Goal: Check status: Check status

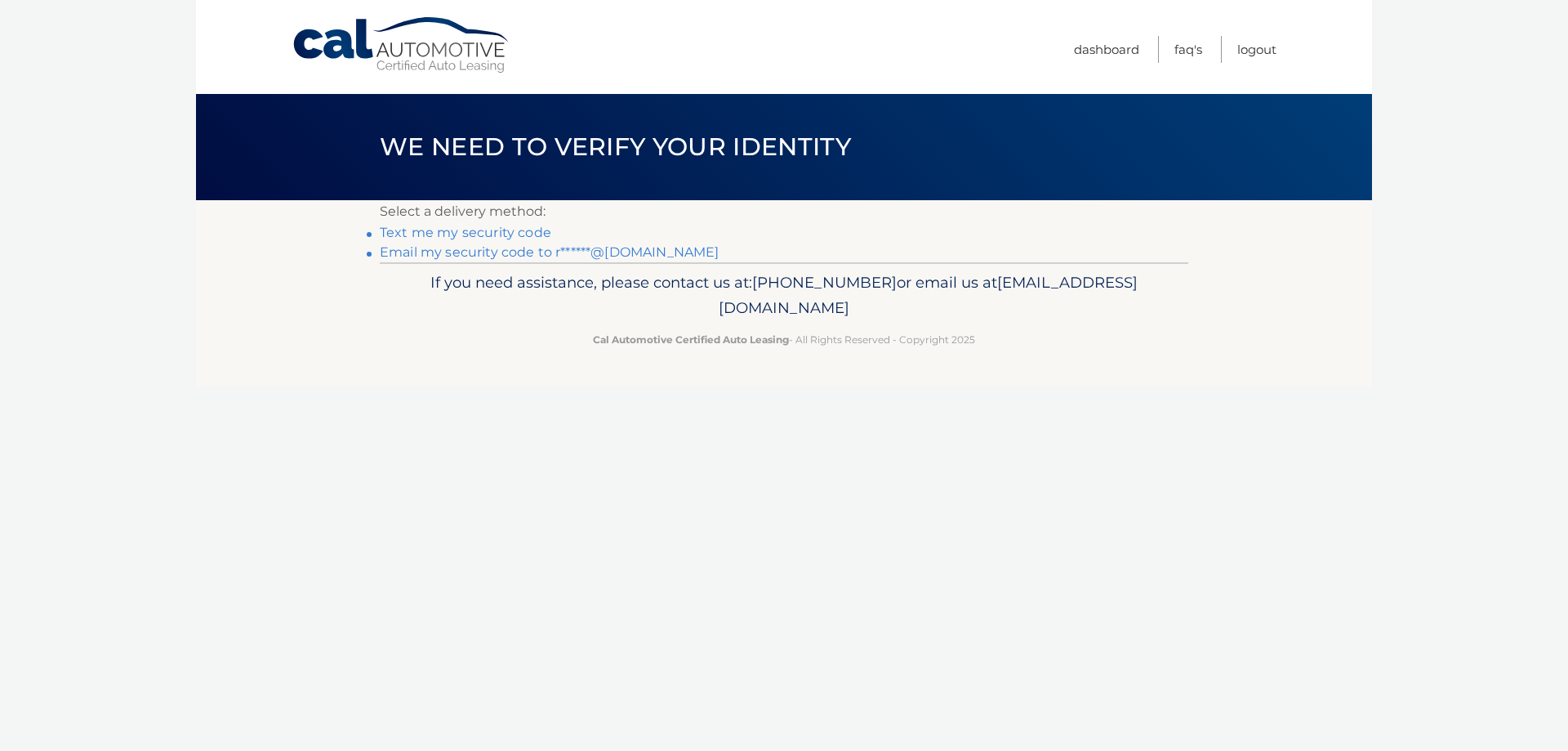
click at [479, 230] on link "Text me my security code" at bounding box center [465, 232] width 171 height 15
click at [483, 233] on link "Text me my security code" at bounding box center [465, 232] width 171 height 15
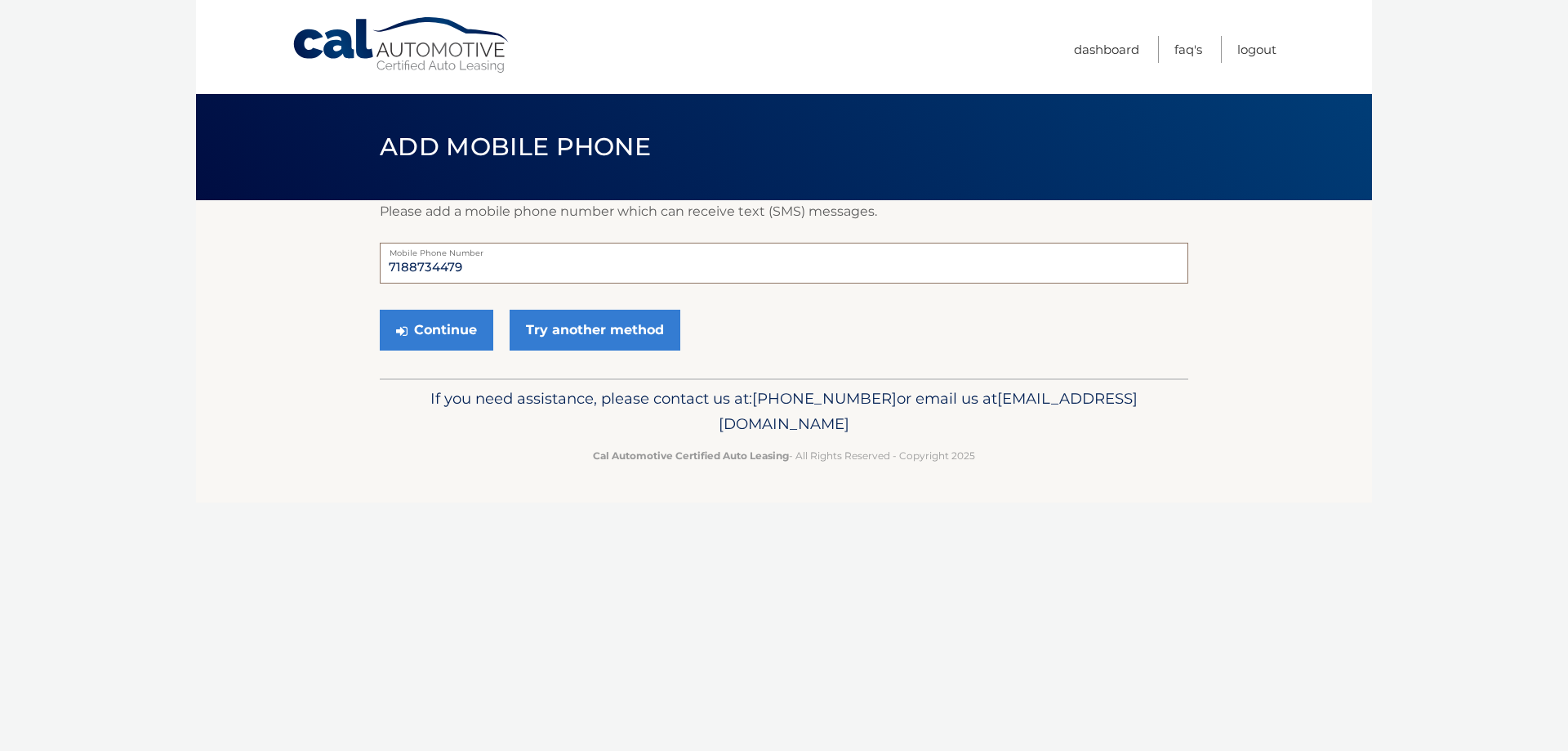
drag, startPoint x: 479, startPoint y: 261, endPoint x: 314, endPoint y: 251, distance: 165.3
click at [314, 250] on section "Please add a mobile phone number which can receive text (SMS) messages. 7188734…" at bounding box center [784, 289] width 1176 height 178
type input "6463357455"
click at [456, 332] on button "Continue" at bounding box center [436, 330] width 114 height 41
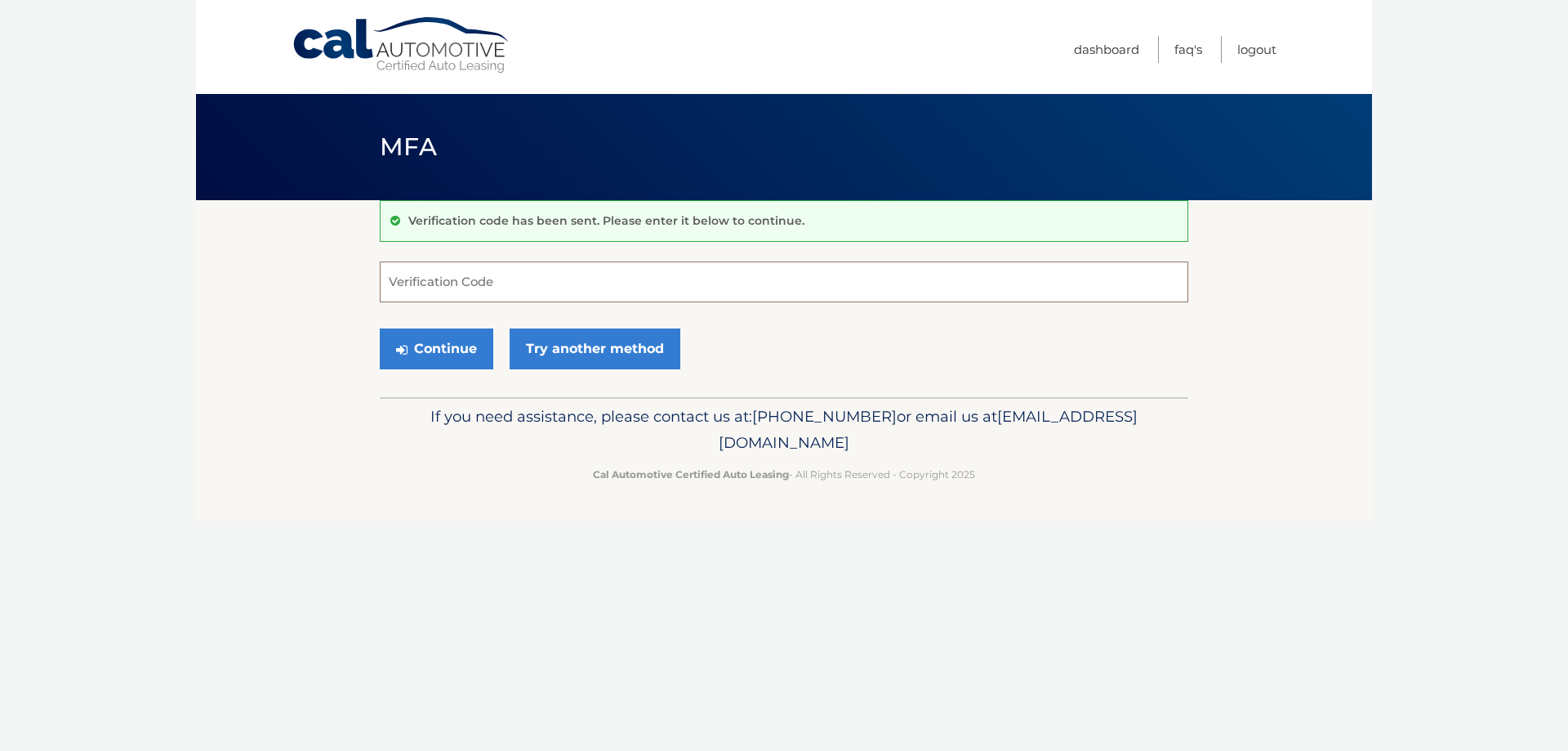
click at [431, 280] on input "Verification Code" at bounding box center [784, 281] width 808 height 41
type input "980351"
click at [438, 345] on button "Continue" at bounding box center [436, 348] width 114 height 41
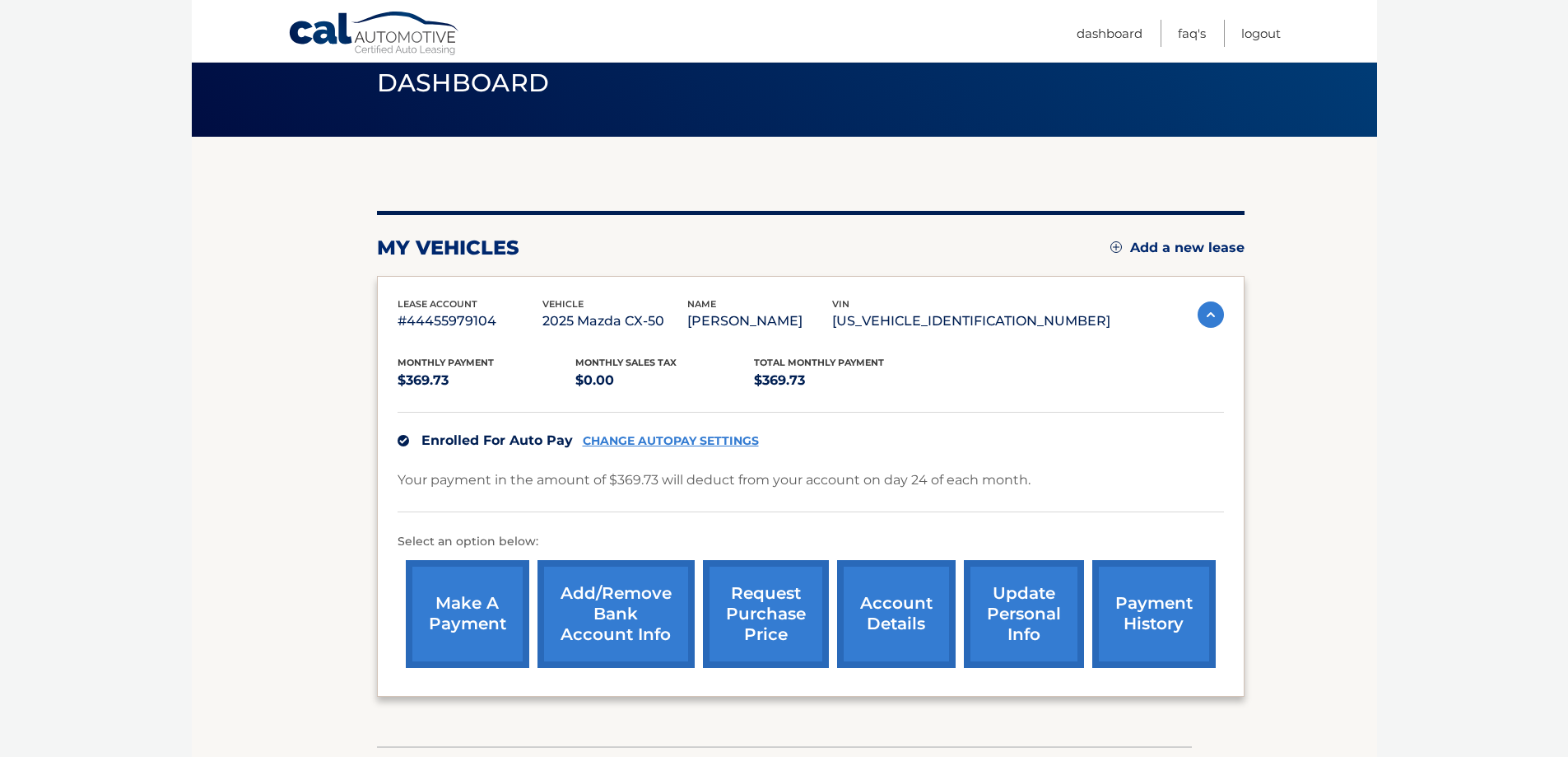
scroll to position [178, 0]
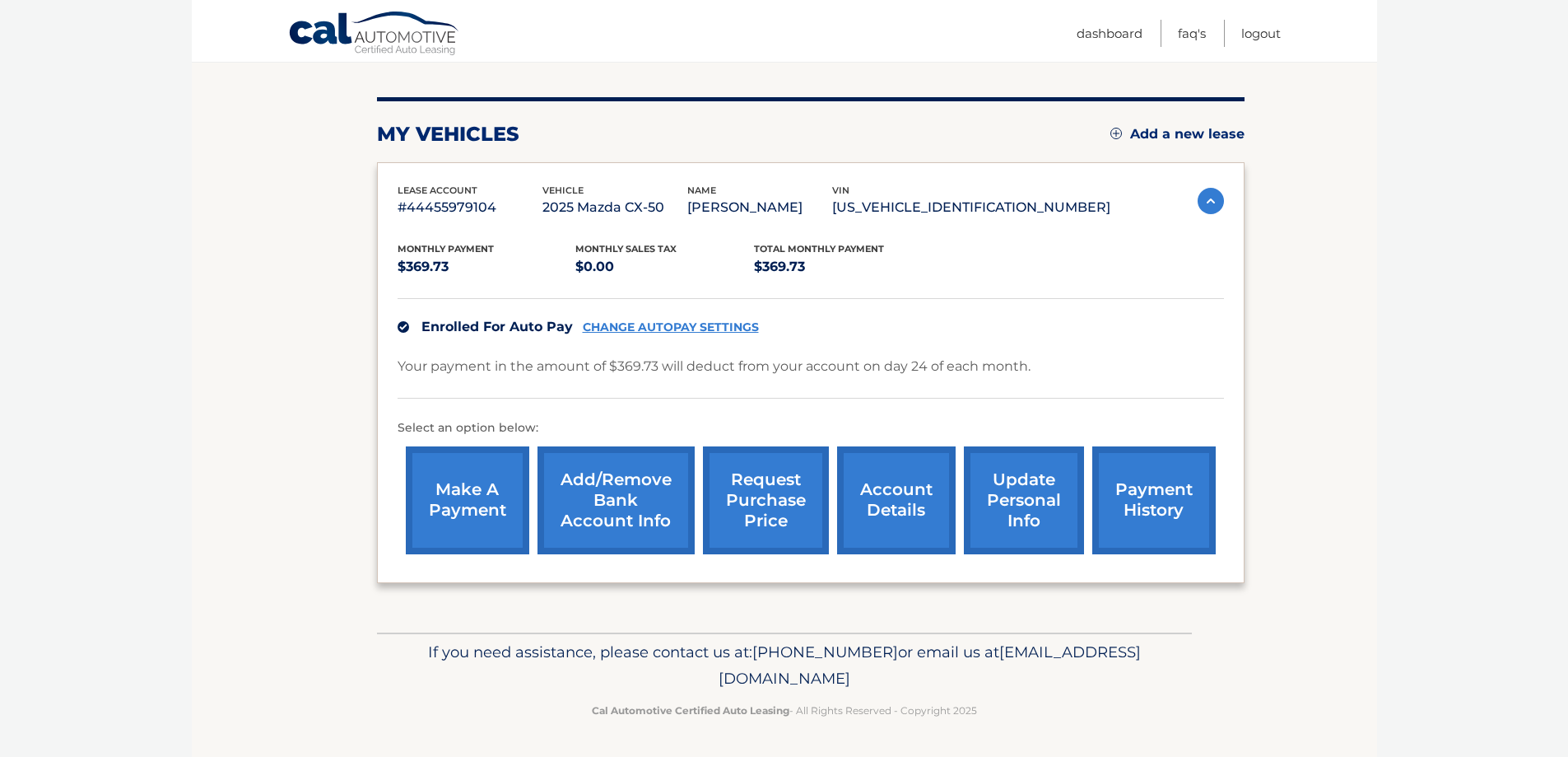
click at [1167, 483] on link "payment history" at bounding box center [1154, 500] width 123 height 108
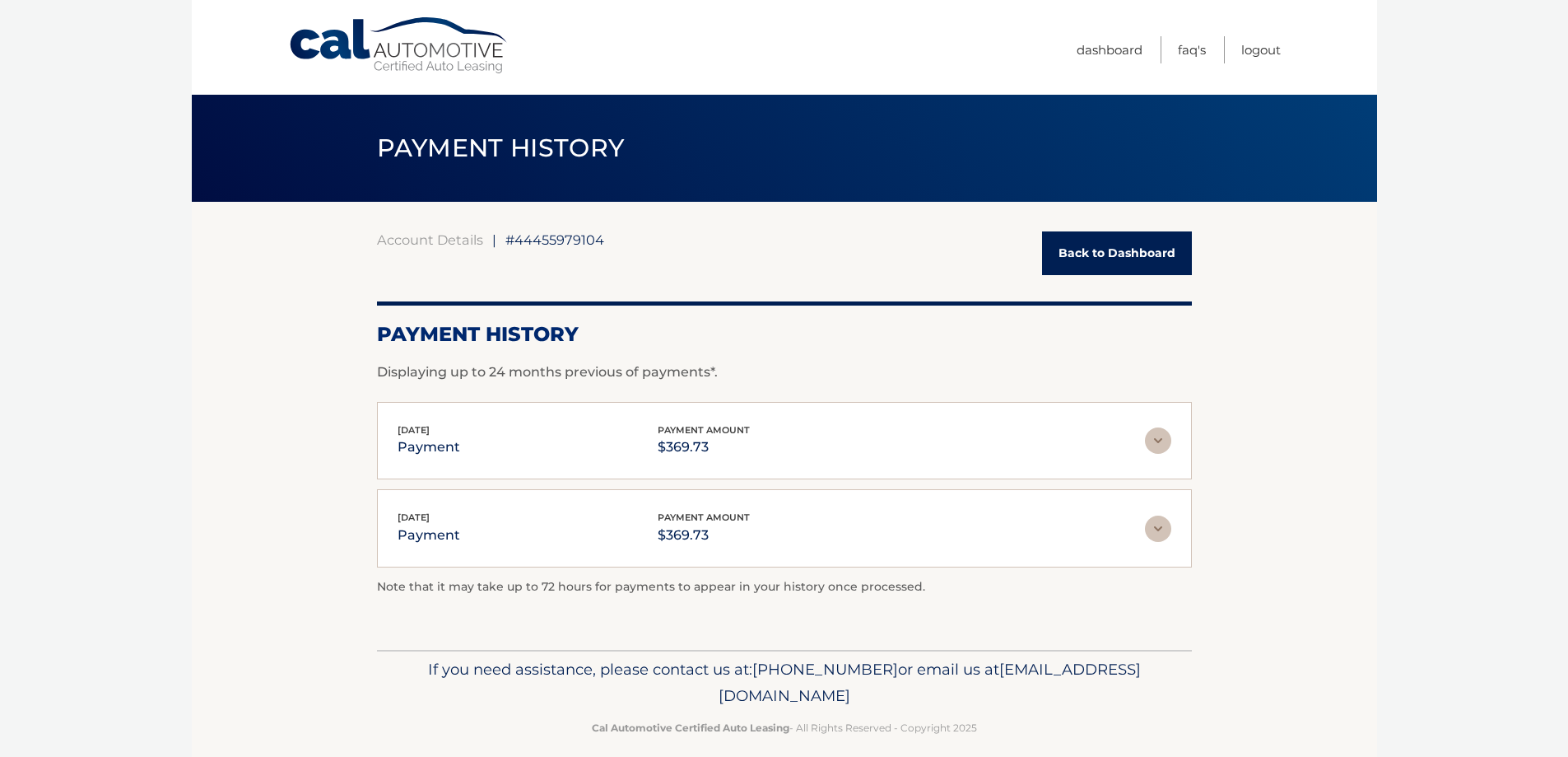
click at [1092, 257] on link "Back to Dashboard" at bounding box center [1117, 253] width 149 height 43
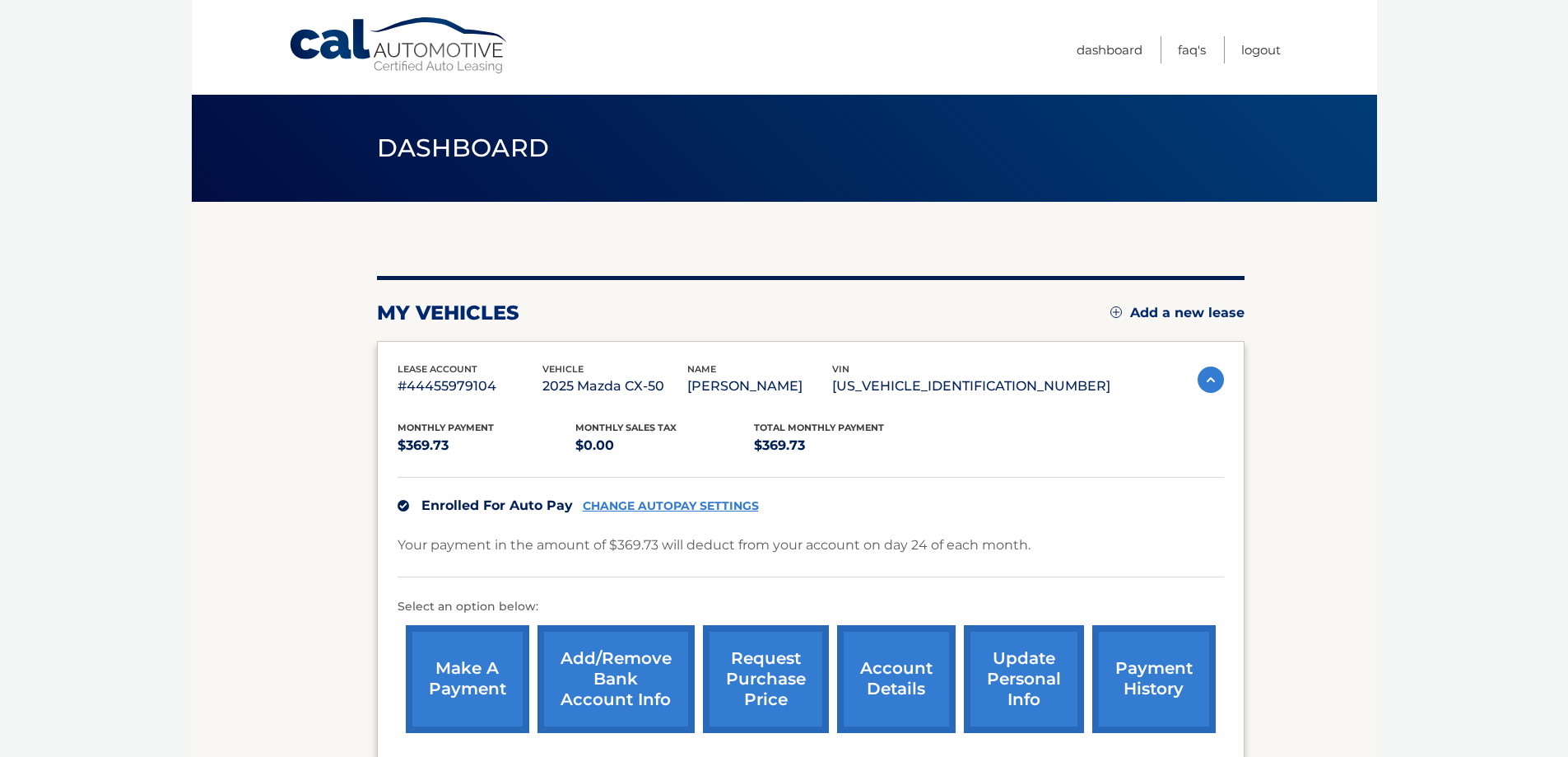
click at [1165, 676] on link "payment history" at bounding box center [1154, 679] width 123 height 108
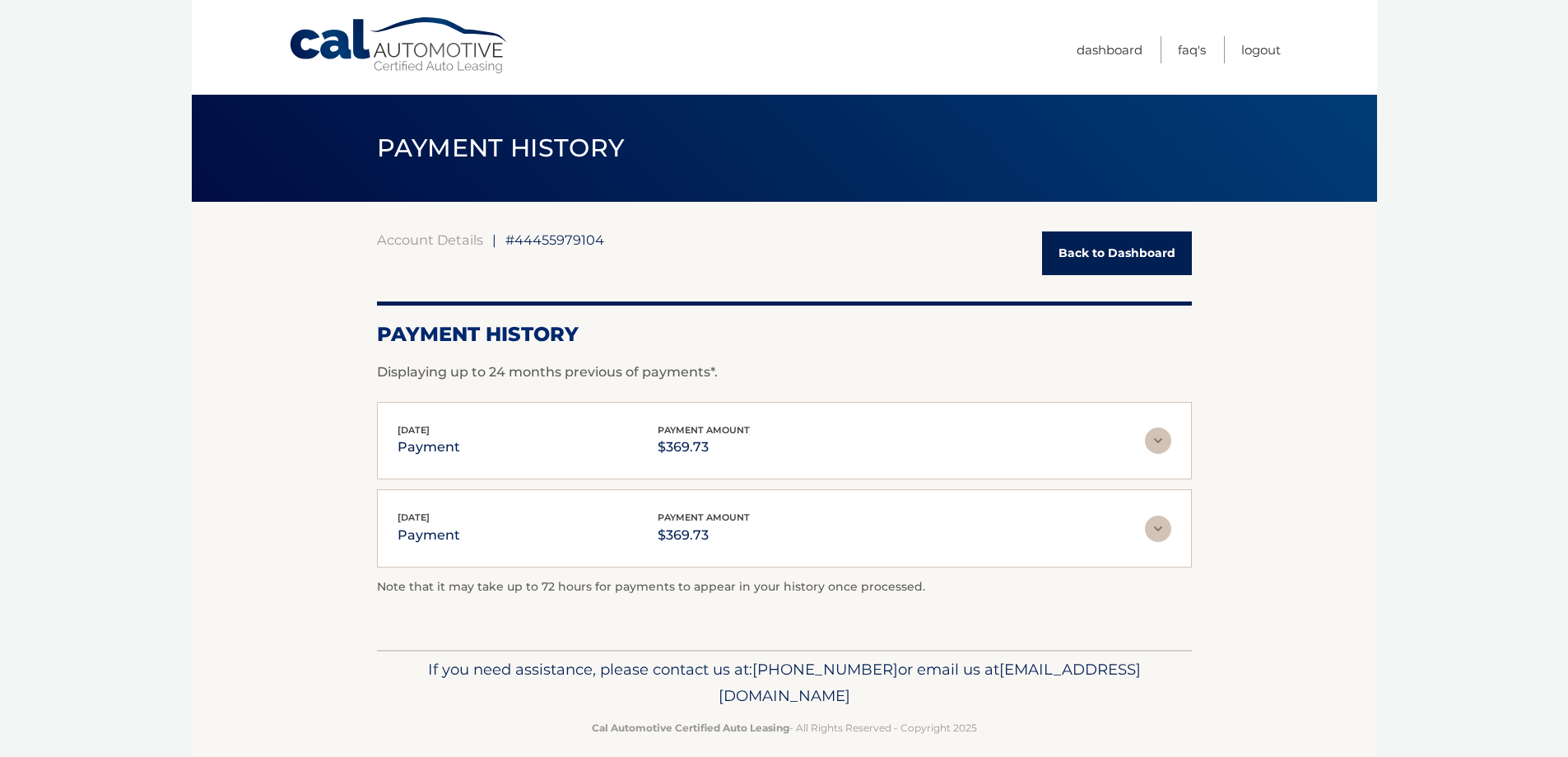
click at [1106, 251] on link "Back to Dashboard" at bounding box center [1117, 253] width 149 height 43
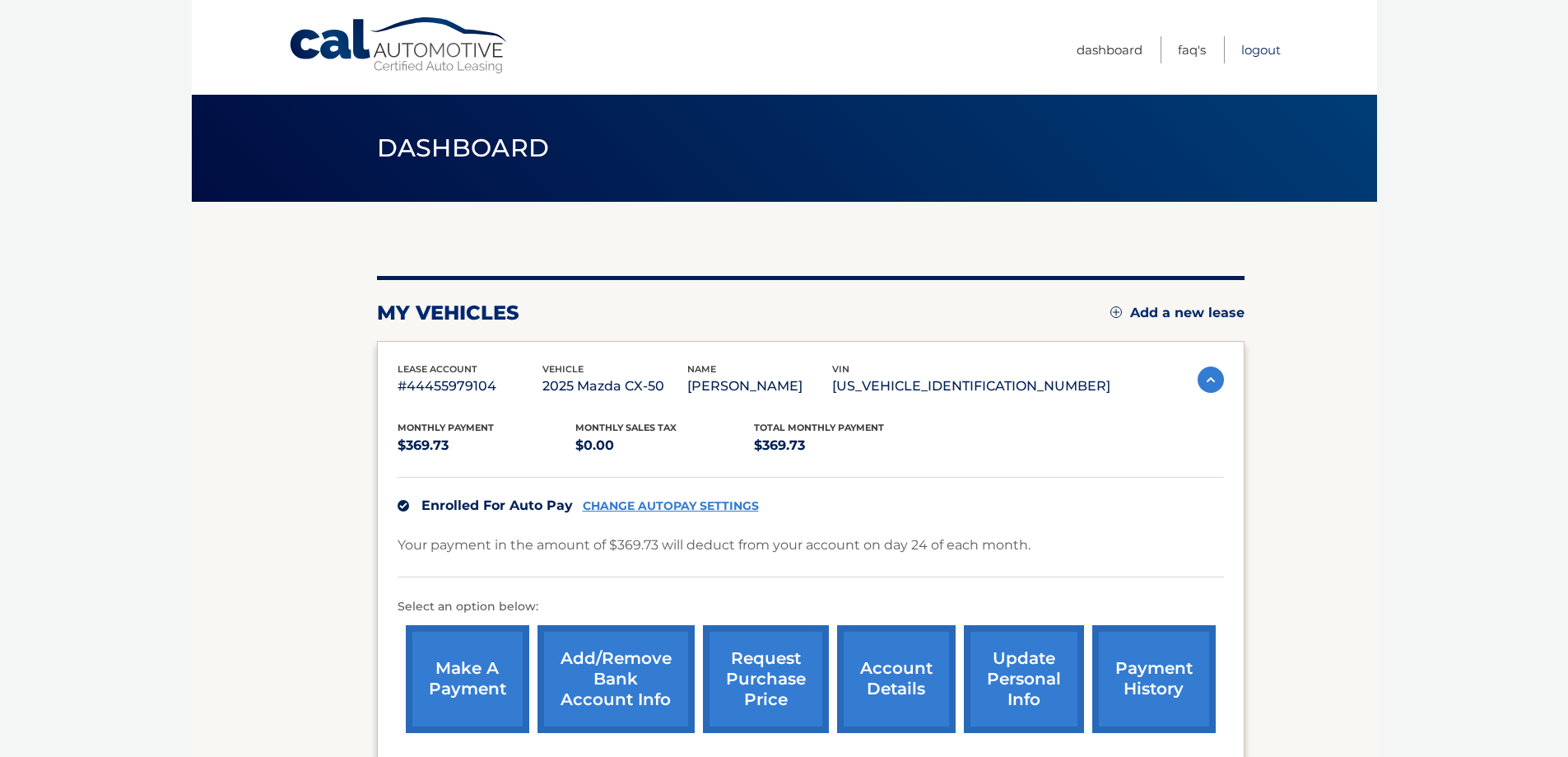
click at [1257, 45] on link "Logout" at bounding box center [1260, 50] width 40 height 27
